Goal: Register for event/course

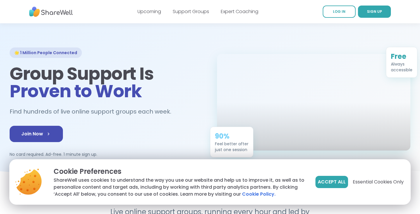
scroll to position [14, 0]
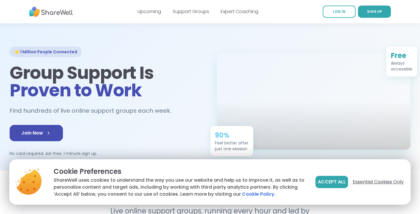
click at [357, 179] on span "Essential Cookies Only" at bounding box center [378, 182] width 51 height 7
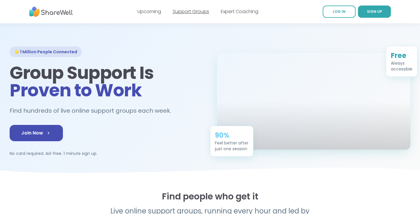
click at [180, 14] on link "Support Groups" at bounding box center [191, 11] width 36 height 7
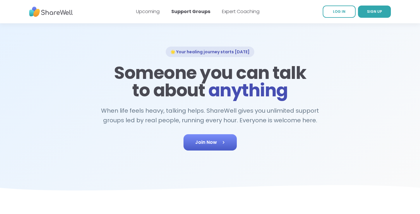
click at [212, 140] on span "Join Now" at bounding box center [210, 142] width 30 height 7
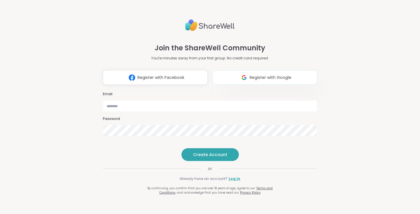
click at [251, 75] on span "Register with Google" at bounding box center [271, 78] width 42 height 6
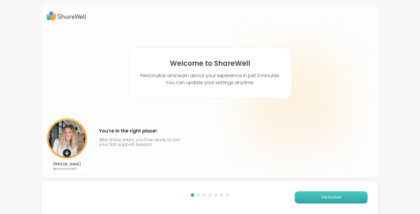
click at [315, 200] on button "Get Started" at bounding box center [331, 197] width 73 height 12
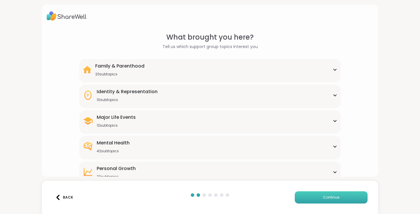
click at [328, 197] on span "Continue" at bounding box center [331, 197] width 16 height 5
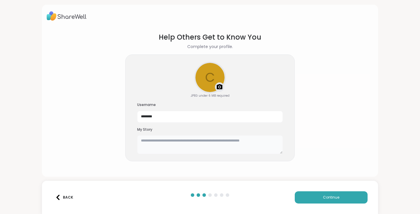
click at [212, 147] on textarea at bounding box center [210, 144] width 146 height 19
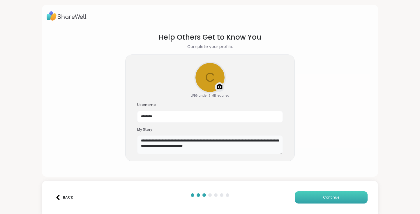
type textarea "**********"
click at [337, 199] on span "Continue" at bounding box center [331, 197] width 16 height 5
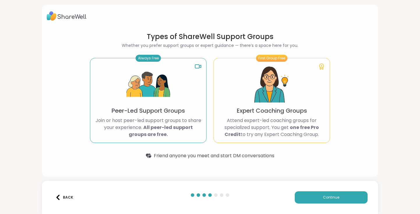
click at [273, 94] on img at bounding box center [272, 85] width 44 height 44
click at [286, 82] on img at bounding box center [272, 85] width 44 height 44
click at [322, 67] on icon at bounding box center [321, 66] width 7 height 7
click at [271, 57] on div "First Group Free" at bounding box center [271, 58] width 31 height 7
click at [284, 111] on p "Expert Coaching Groups" at bounding box center [272, 111] width 70 height 8
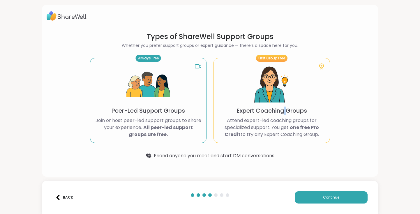
click at [284, 111] on p "Expert Coaching Groups" at bounding box center [272, 111] width 70 height 8
drag, startPoint x: 282, startPoint y: 111, endPoint x: 268, endPoint y: 109, distance: 14.8
click at [268, 109] on p "Expert Coaching Groups" at bounding box center [272, 111] width 70 height 8
click at [247, 93] on div "First Group Free Expert Coaching Groups Attend expert-led coaching groups for s…" at bounding box center [272, 100] width 117 height 85
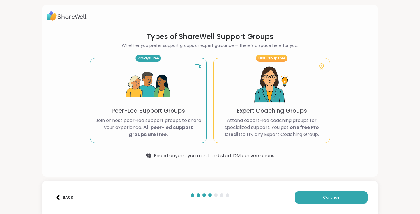
click at [247, 93] on div "First Group Free Expert Coaching Groups Attend expert-led coaching groups for s…" at bounding box center [272, 100] width 117 height 85
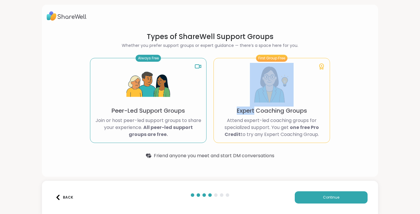
click at [247, 93] on div "First Group Free Expert Coaching Groups Attend expert-led coaching groups for s…" at bounding box center [272, 100] width 117 height 85
click at [309, 99] on div "First Group Free Expert Coaching Groups Attend expert-led coaching groups for s…" at bounding box center [272, 100] width 117 height 85
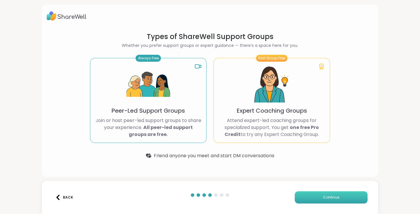
click at [338, 198] on span "Continue" at bounding box center [331, 197] width 16 height 5
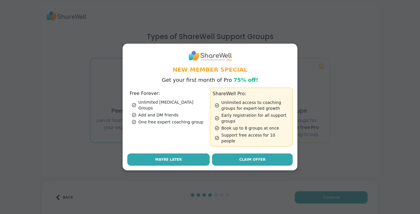
click at [194, 157] on button "Maybe Later" at bounding box center [168, 160] width 82 height 12
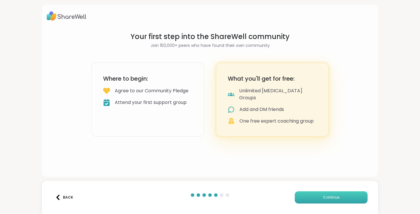
click at [329, 194] on button "Continue" at bounding box center [331, 197] width 73 height 12
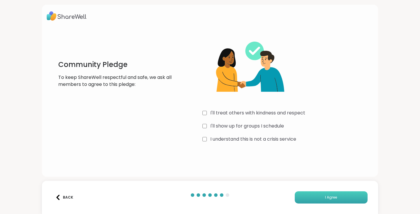
click at [327, 197] on span "I Agree" at bounding box center [331, 197] width 12 height 5
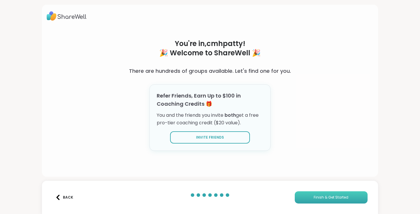
click at [339, 199] on span "Finish & Get Started" at bounding box center [331, 197] width 35 height 5
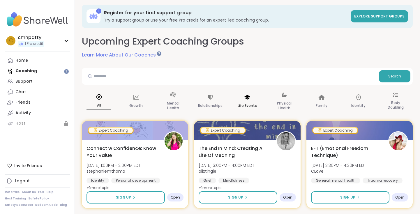
scroll to position [1, 0]
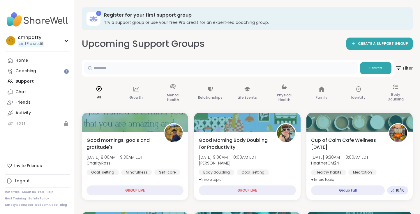
click at [123, 66] on input "text" at bounding box center [221, 68] width 274 height 12
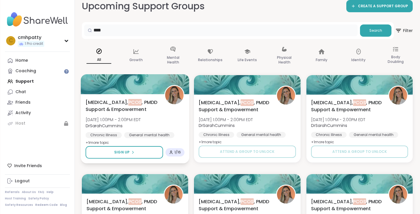
scroll to position [40, 0]
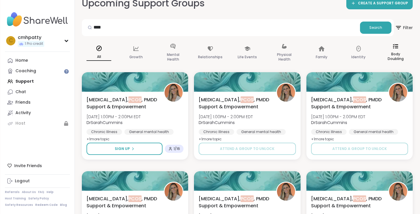
click at [398, 59] on p "Body Doubling" at bounding box center [395, 57] width 25 height 12
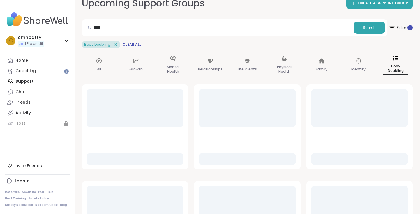
scroll to position [6, 0]
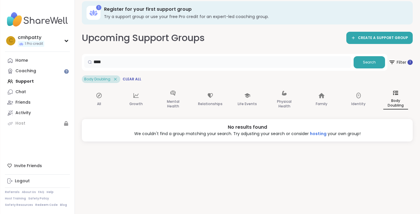
drag, startPoint x: 131, startPoint y: 60, endPoint x: 80, endPoint y: 58, distance: 51.3
click at [80, 58] on div "1 Register for your first support group Try a support group or use your free Pr…" at bounding box center [247, 101] width 345 height 214
drag, startPoint x: 138, startPoint y: 62, endPoint x: 107, endPoint y: 63, distance: 30.9
click at [107, 63] on input "**********" at bounding box center [217, 62] width 267 height 12
type input "**********"
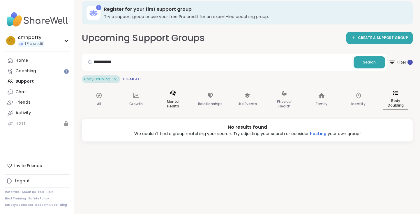
click at [170, 101] on p "Mental Health" at bounding box center [173, 104] width 25 height 12
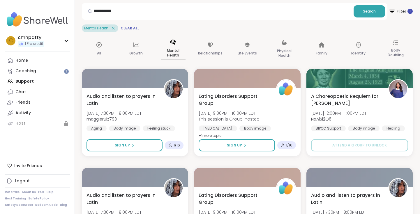
scroll to position [0, 0]
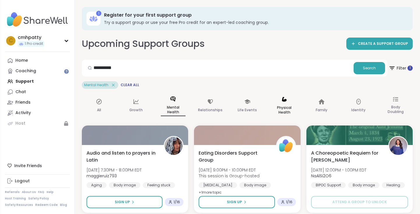
click at [288, 103] on div "Physical Health" at bounding box center [284, 106] width 34 height 30
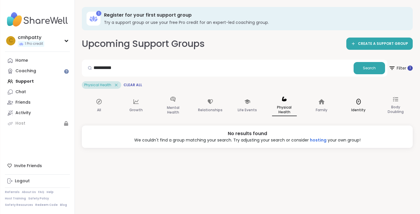
click at [360, 105] on div "Identity" at bounding box center [358, 106] width 34 height 30
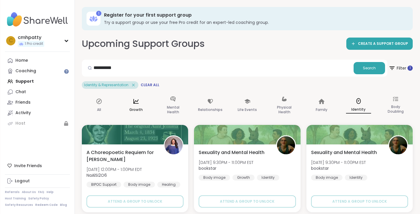
click at [138, 105] on div "Growth" at bounding box center [136, 105] width 34 height 29
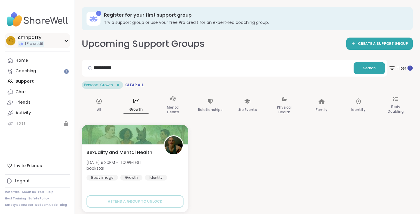
click at [62, 39] on div "c cmhpatty 1 Pro credit" at bounding box center [37, 40] width 65 height 15
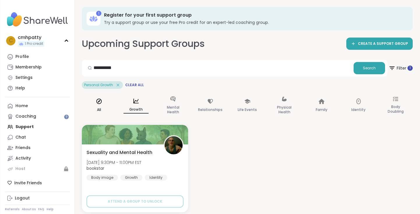
click at [101, 100] on icon at bounding box center [98, 101] width 5 height 5
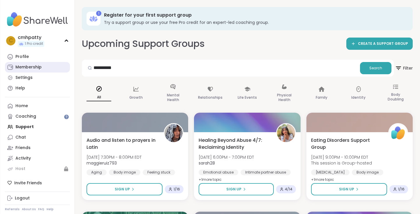
click at [44, 68] on link "Membership" at bounding box center [37, 67] width 65 height 10
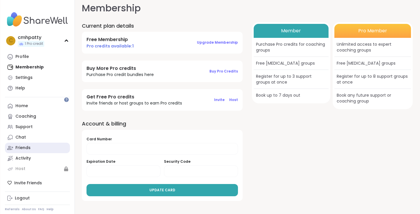
scroll to position [17, 0]
